Goal: Task Accomplishment & Management: Manage account settings

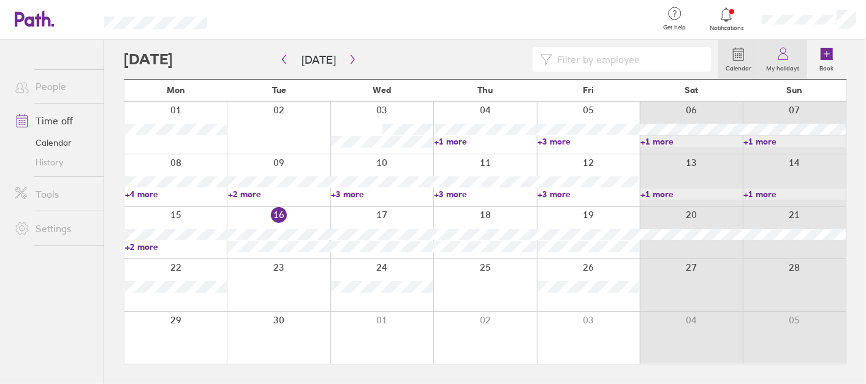
click at [763, 44] on link "My holidays" at bounding box center [783, 59] width 48 height 39
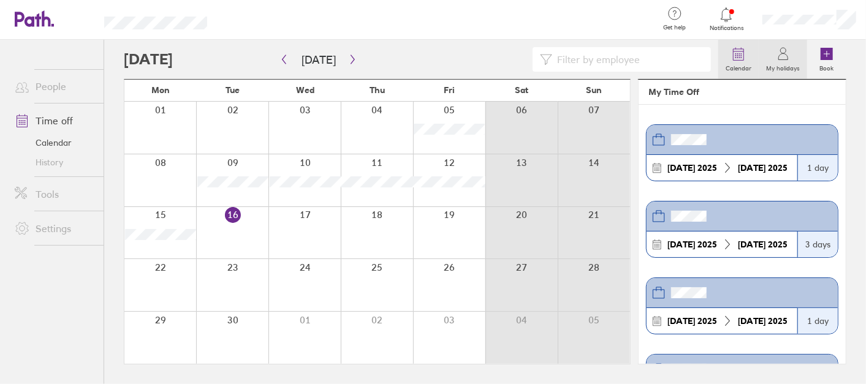
click at [732, 44] on link "Calendar" at bounding box center [738, 59] width 40 height 39
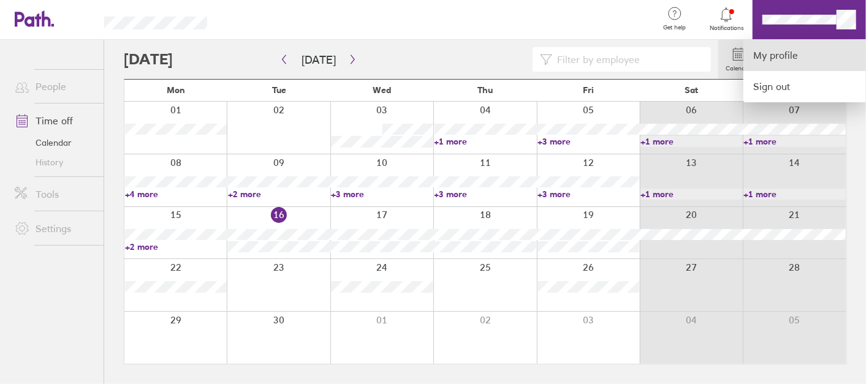
click at [772, 47] on link "My profile" at bounding box center [805, 55] width 123 height 31
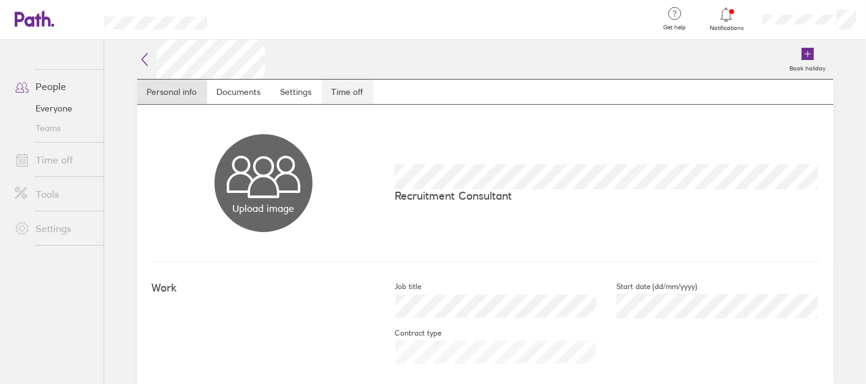
click at [339, 87] on link "Time off" at bounding box center [347, 92] width 51 height 25
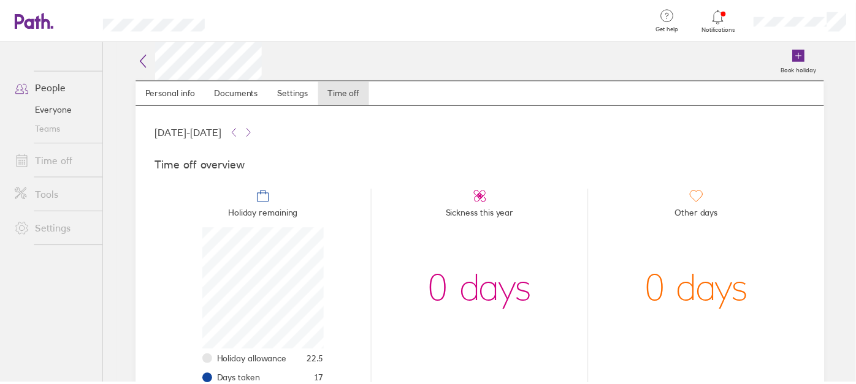
scroll to position [105, 0]
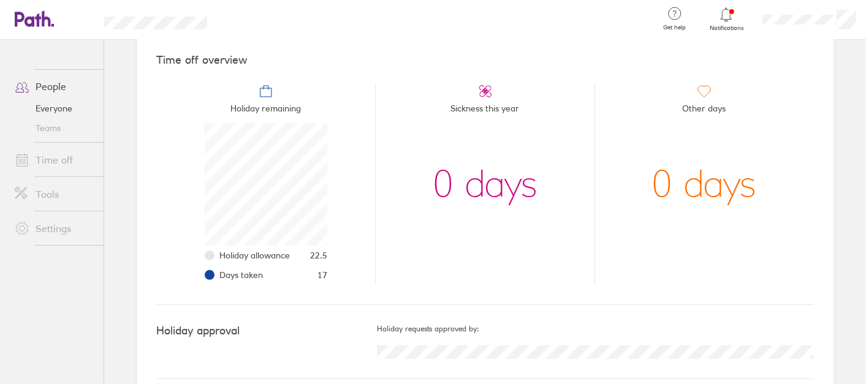
click at [793, 10] on div at bounding box center [809, 19] width 113 height 39
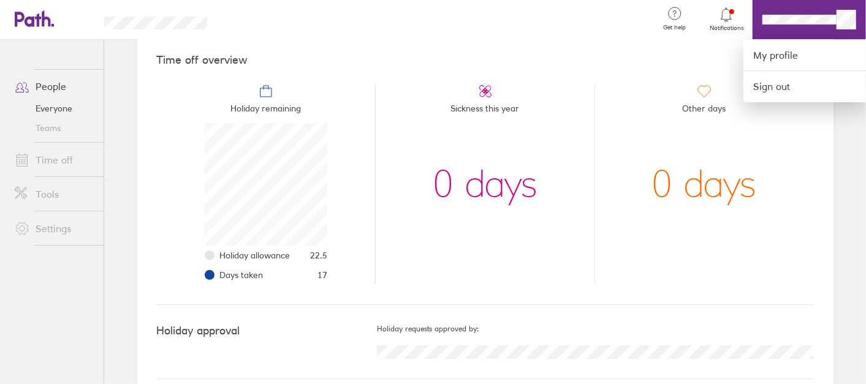
click at [5, 35] on div at bounding box center [433, 192] width 866 height 384
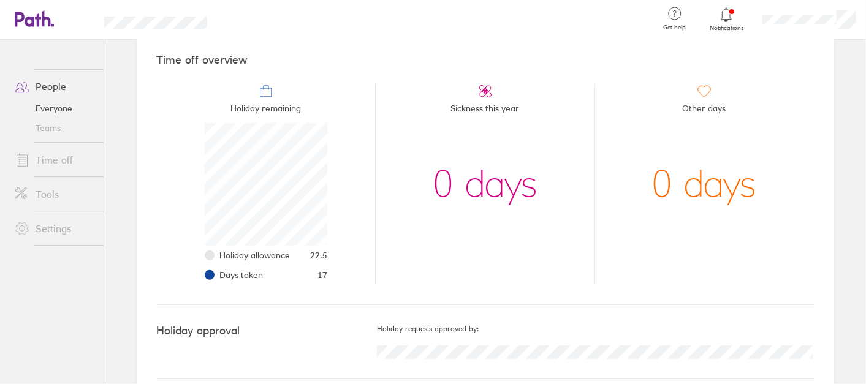
click at [30, 21] on icon at bounding box center [34, 18] width 39 height 17
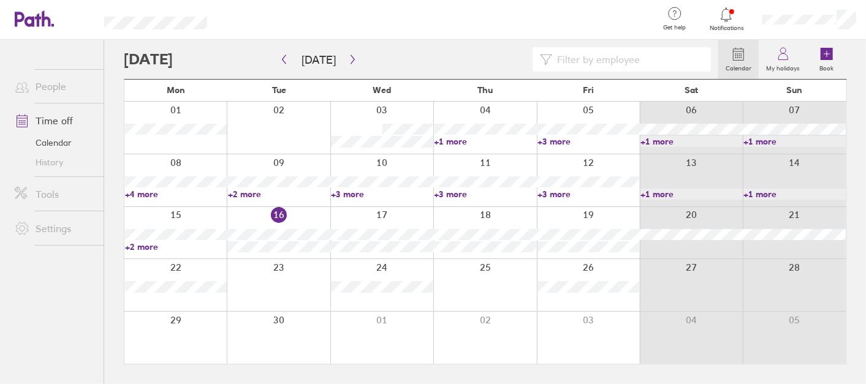
click at [156, 248] on link "+2 more" at bounding box center [176, 247] width 102 height 11
click at [557, 191] on link "+3 more" at bounding box center [589, 194] width 102 height 11
click at [340, 56] on button "Today" at bounding box center [319, 60] width 54 height 20
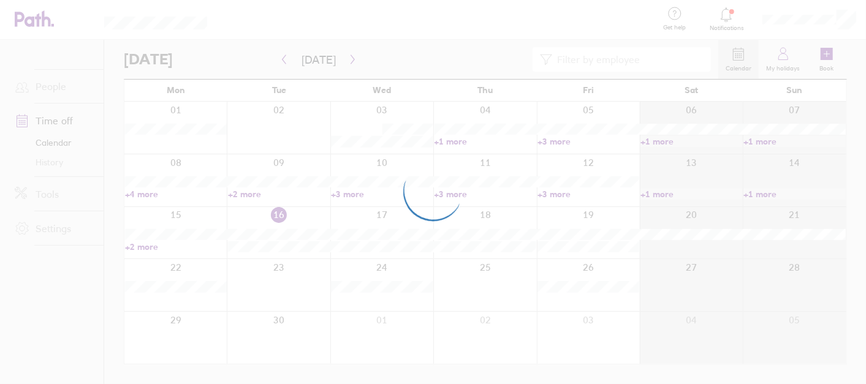
click at [440, 61] on div at bounding box center [433, 192] width 866 height 384
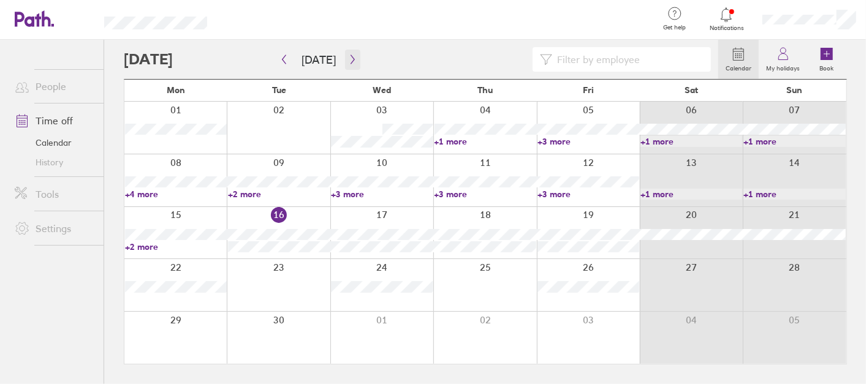
click at [351, 50] on button "button" at bounding box center [352, 60] width 15 height 20
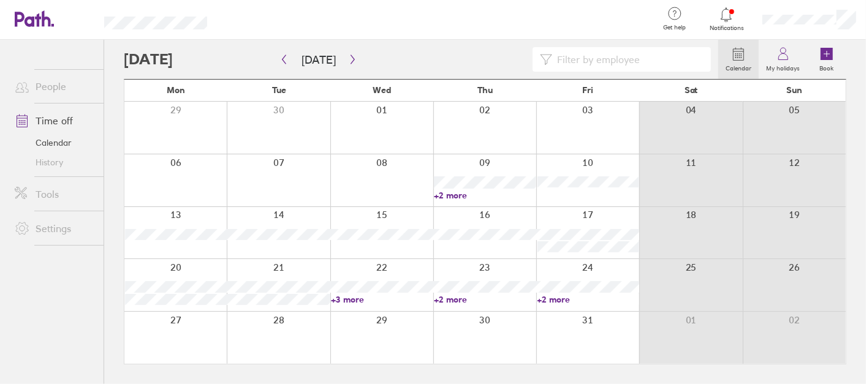
click at [454, 191] on link "+2 more" at bounding box center [485, 195] width 102 height 11
click at [352, 299] on link "+3 more" at bounding box center [382, 299] width 102 height 11
click at [348, 59] on icon "button" at bounding box center [352, 60] width 9 height 10
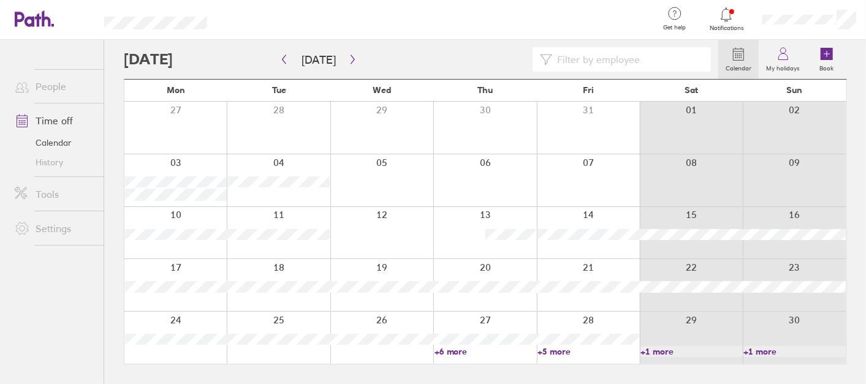
click at [557, 351] on link "+5 more" at bounding box center [589, 351] width 102 height 11
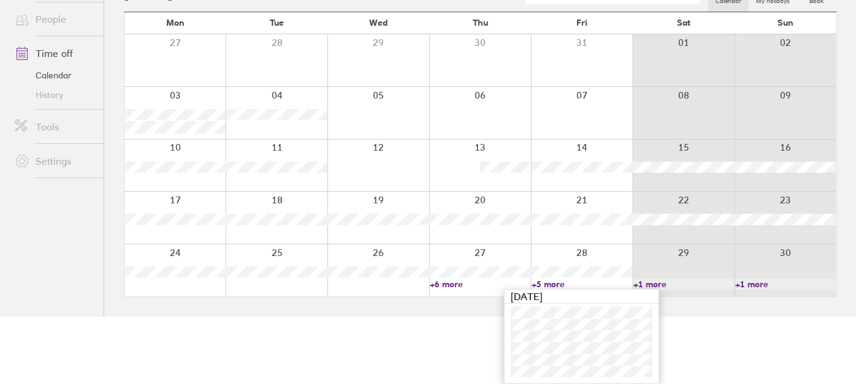
scroll to position [18, 0]
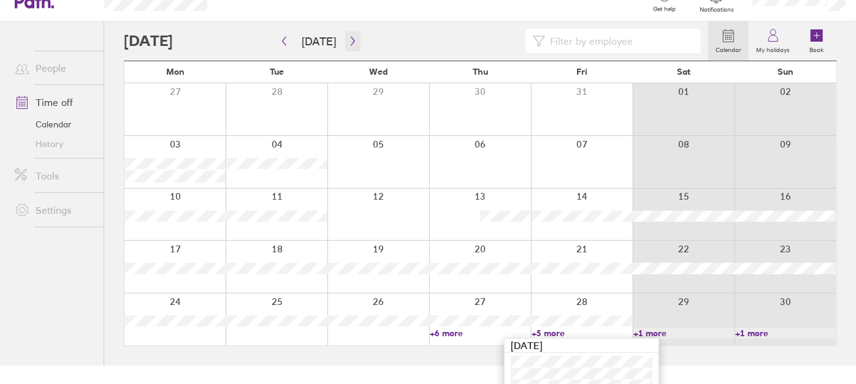
click at [348, 37] on icon "button" at bounding box center [352, 41] width 9 height 10
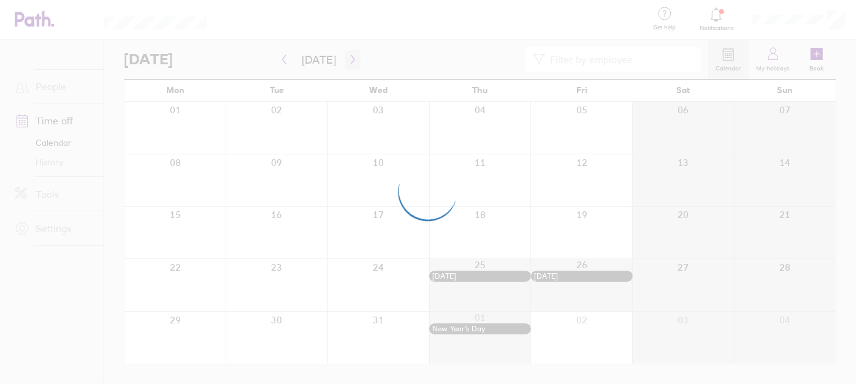
scroll to position [0, 0]
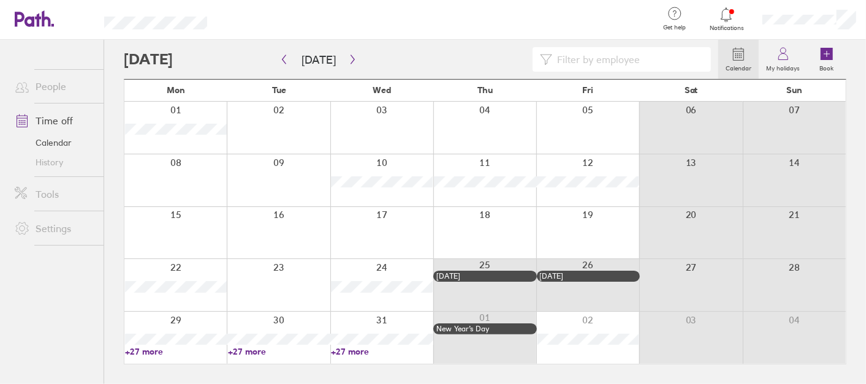
click at [145, 355] on link "+27 more" at bounding box center [176, 351] width 102 height 11
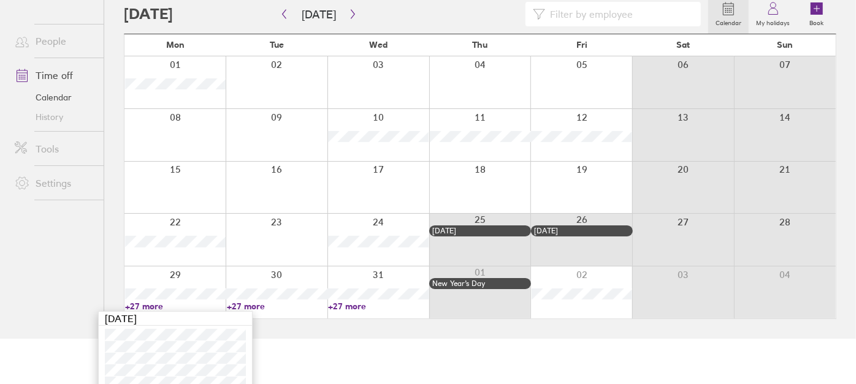
scroll to position [45, 0]
click at [150, 303] on link "+27 more" at bounding box center [175, 307] width 101 height 11
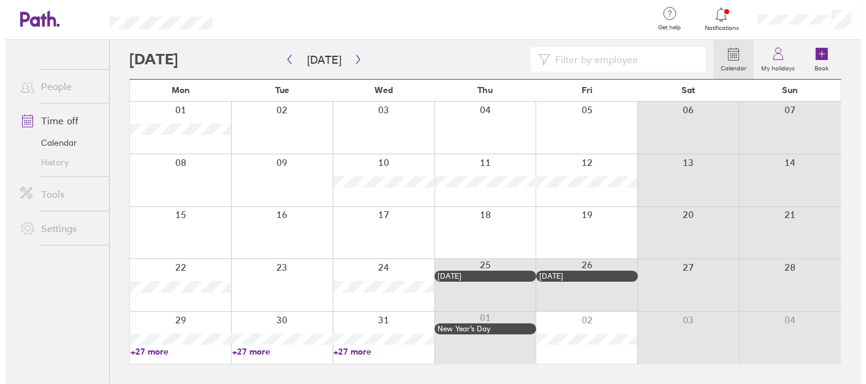
scroll to position [0, 0]
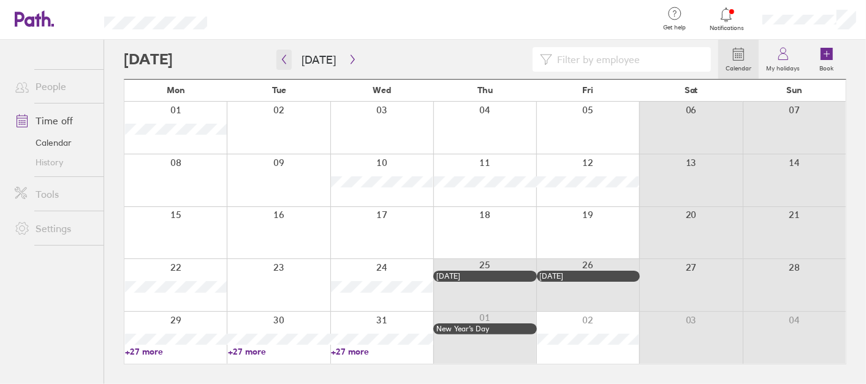
click at [287, 56] on icon "button" at bounding box center [284, 60] width 9 height 10
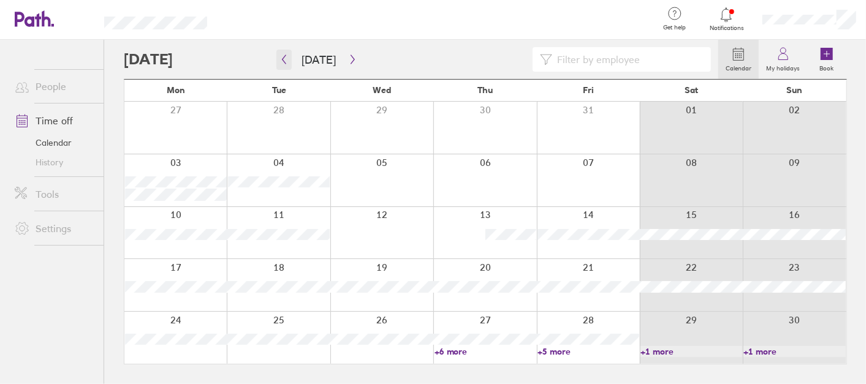
click at [287, 56] on icon "button" at bounding box center [284, 60] width 9 height 10
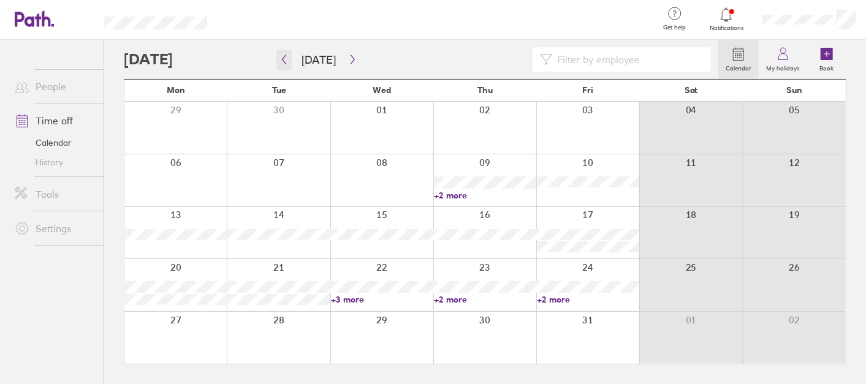
click at [287, 56] on icon "button" at bounding box center [284, 60] width 9 height 10
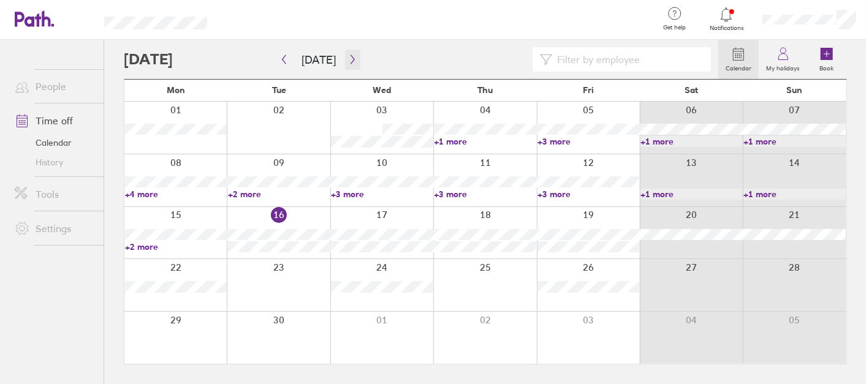
click at [351, 64] on button "button" at bounding box center [352, 60] width 15 height 20
